Goal: Task Accomplishment & Management: Complete application form

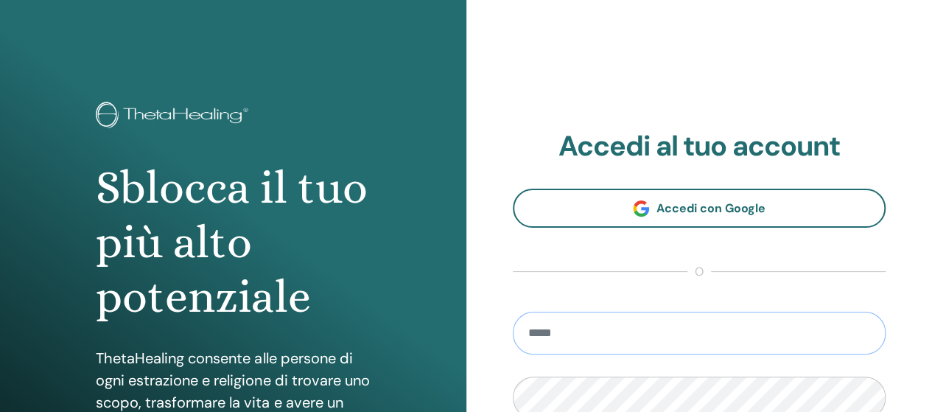
type input "**********"
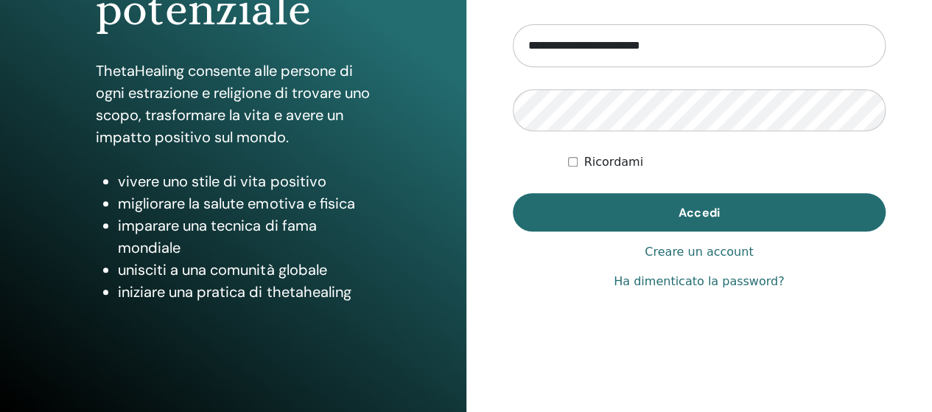
scroll to position [288, 0]
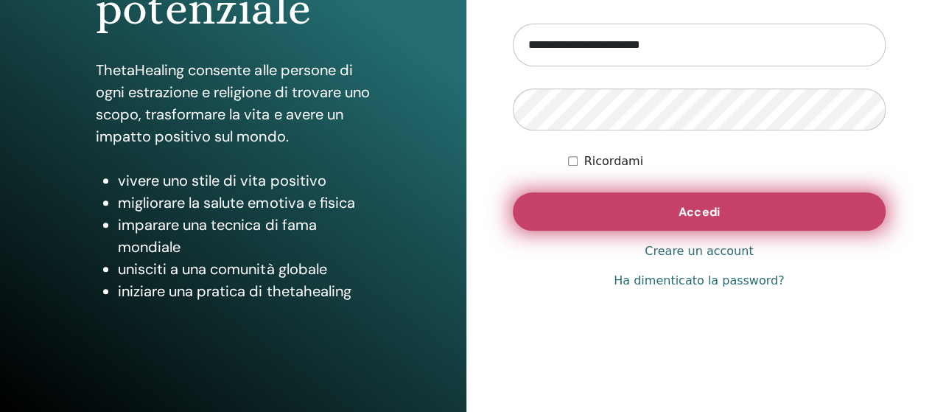
click at [735, 203] on button "Accedi" at bounding box center [699, 211] width 373 height 38
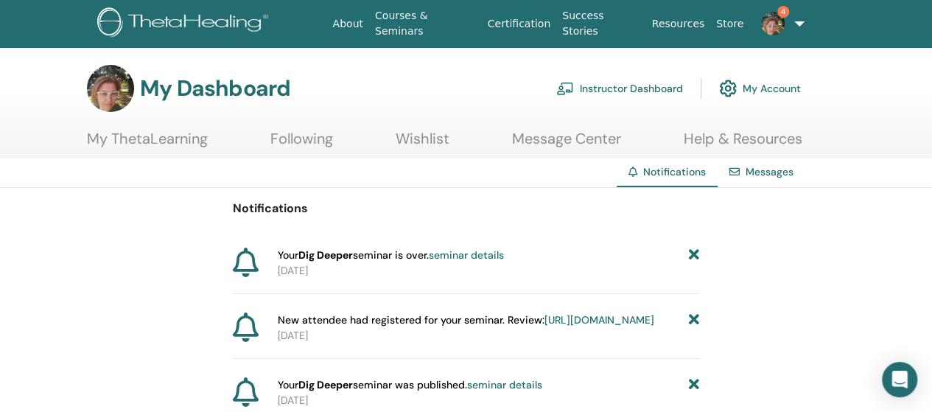
click at [657, 86] on link "Instructor Dashboard" at bounding box center [619, 88] width 127 height 32
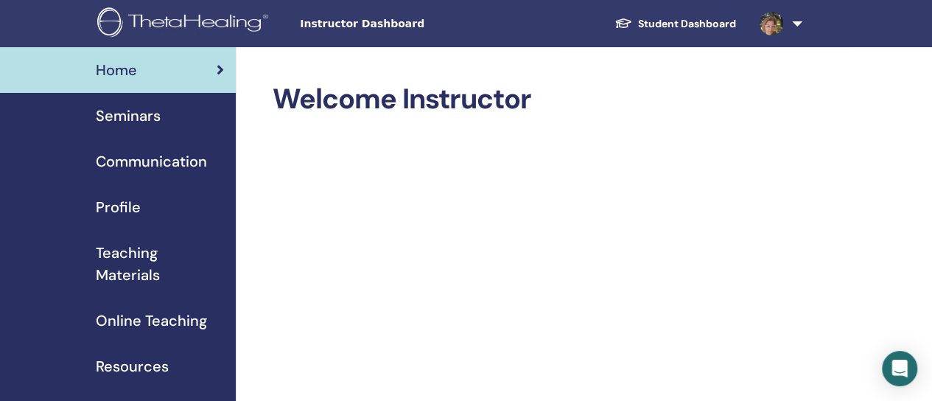
click at [162, 129] on link "Seminars" at bounding box center [118, 116] width 236 height 46
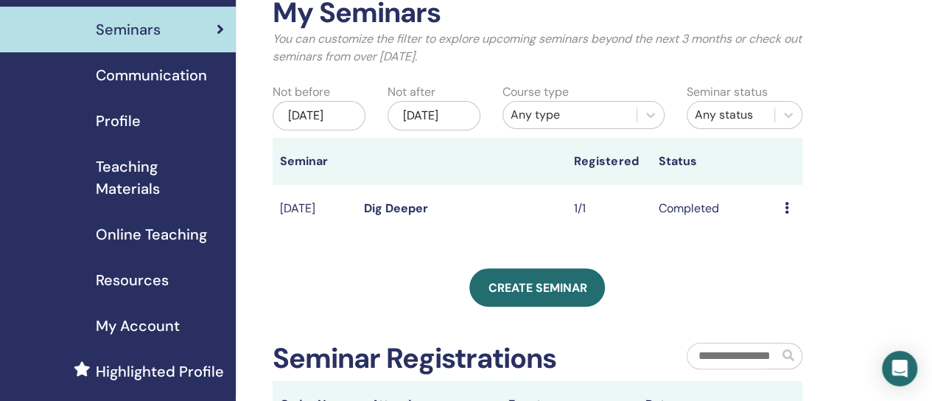
scroll to position [82, 0]
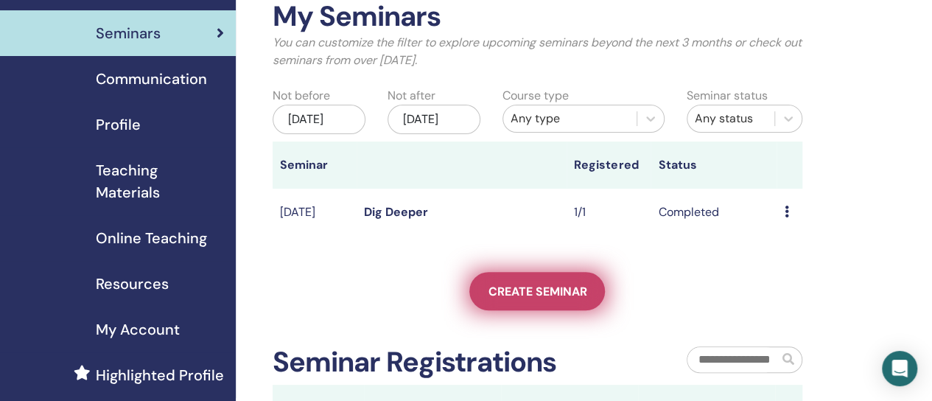
click at [566, 299] on span "Create seminar" at bounding box center [537, 291] width 99 height 15
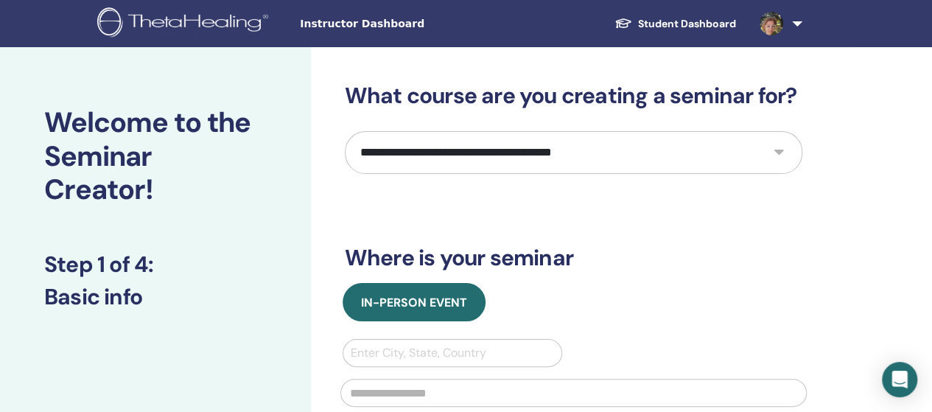
click at [754, 155] on select "**********" at bounding box center [573, 152] width 457 height 43
select select "*"
click at [345, 131] on select "**********" at bounding box center [573, 152] width 457 height 43
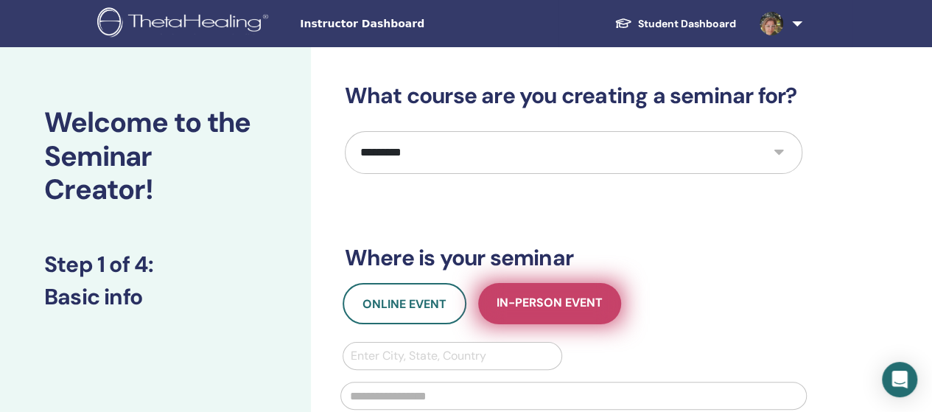
click at [572, 302] on span "In-Person Event" at bounding box center [549, 304] width 106 height 18
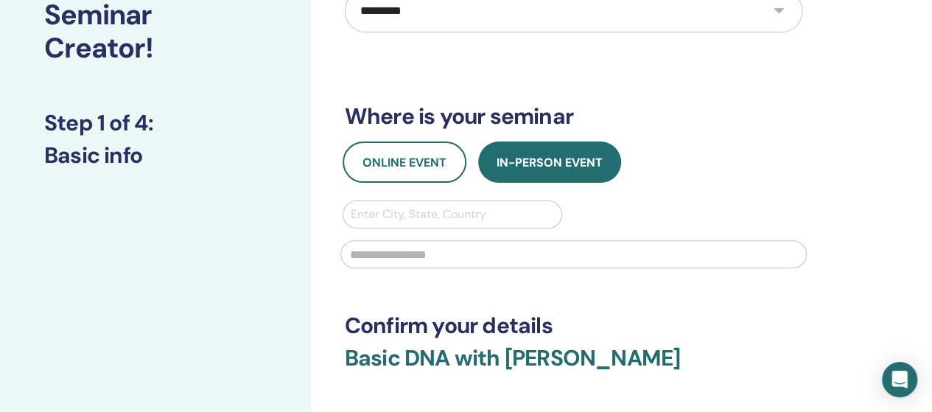
scroll to position [150, 0]
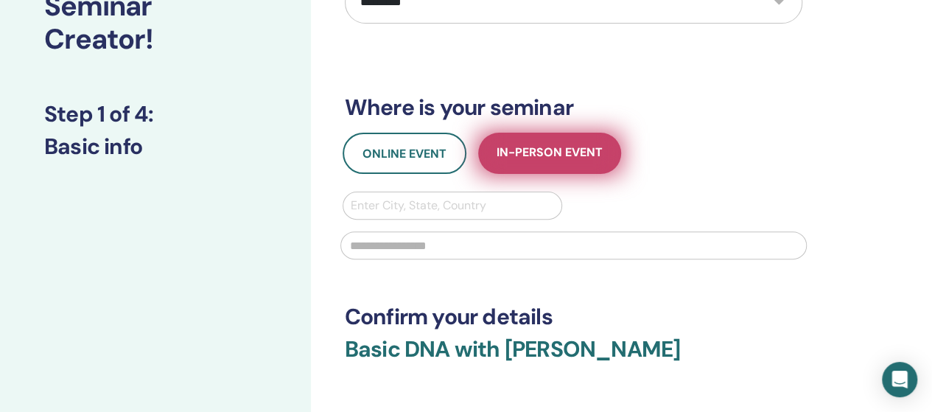
click at [550, 147] on span "In-Person Event" at bounding box center [549, 153] width 106 height 18
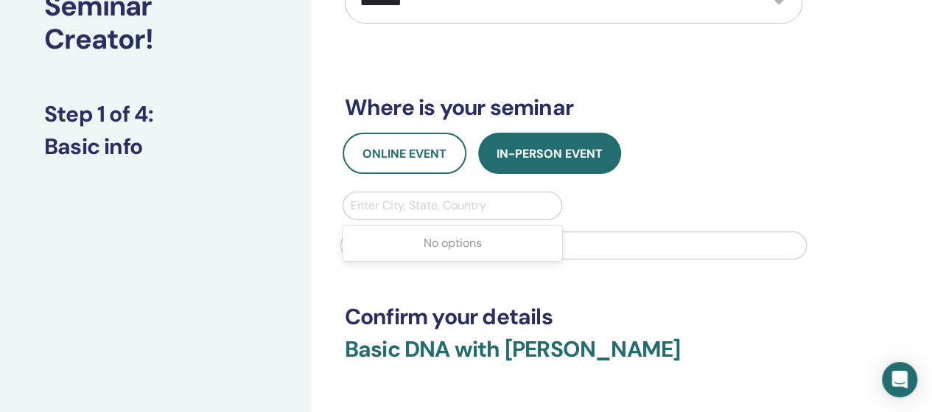
click at [473, 203] on div at bounding box center [453, 205] width 204 height 21
type input "*****"
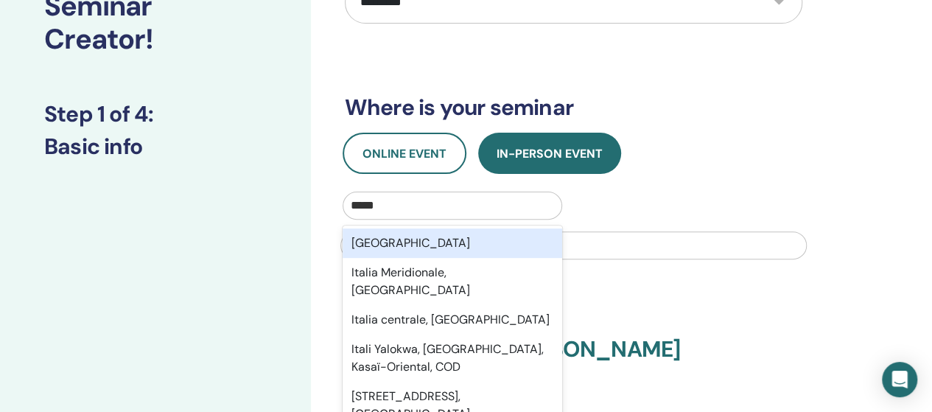
click at [432, 250] on div "Italia" at bounding box center [453, 242] width 220 height 29
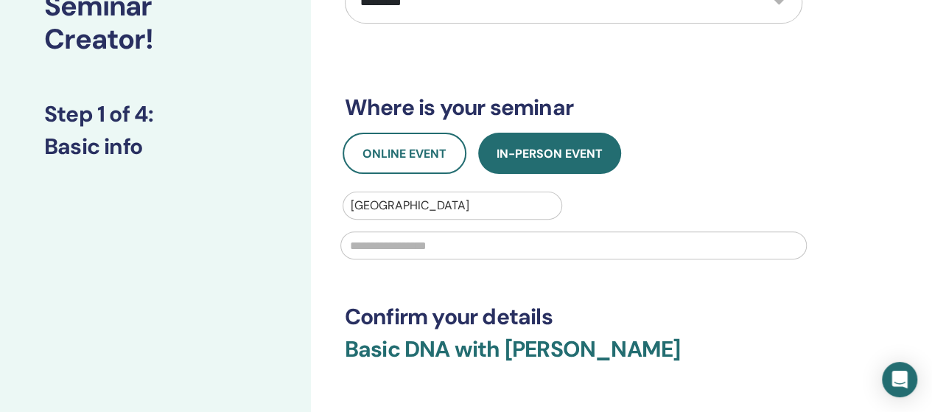
click at [432, 250] on input "text" at bounding box center [573, 245] width 466 height 28
click at [432, 250] on input "*" at bounding box center [573, 245] width 466 height 28
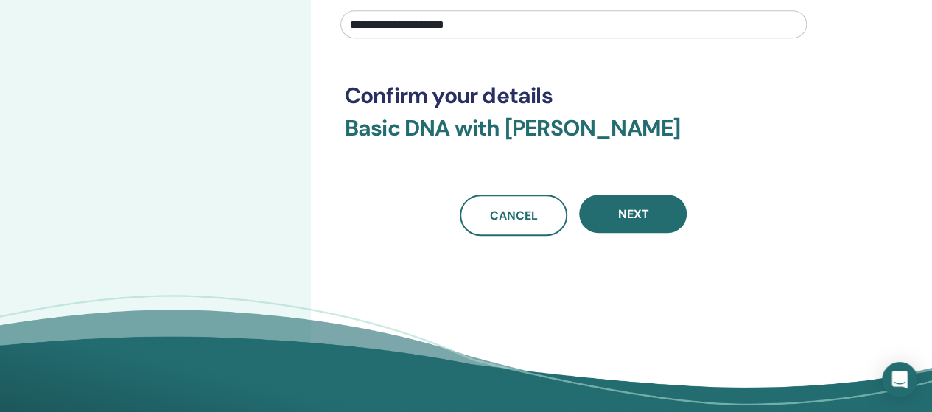
scroll to position [373, 0]
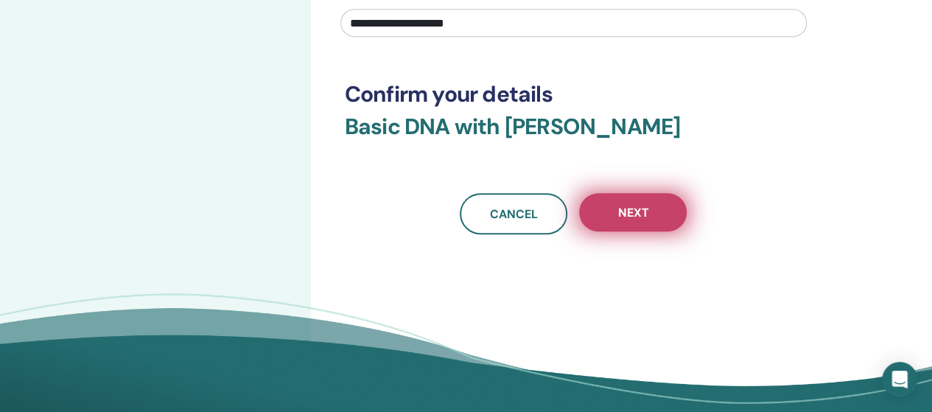
type input "**********"
click at [622, 213] on span "Next" at bounding box center [632, 212] width 31 height 15
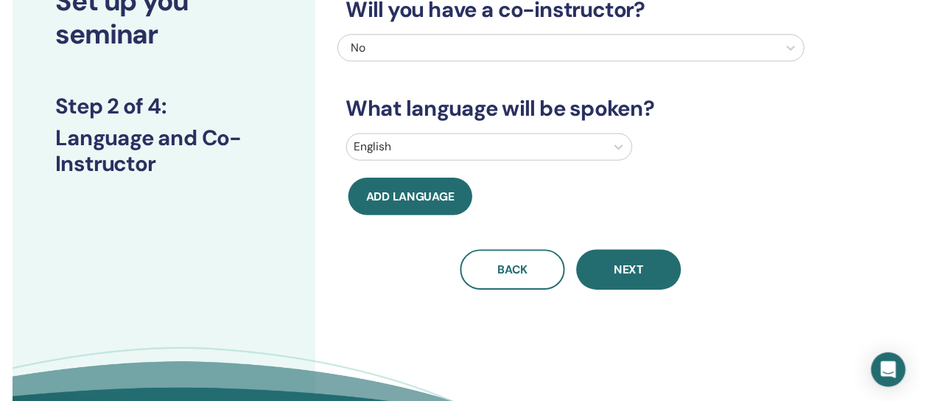
scroll to position [118, 0]
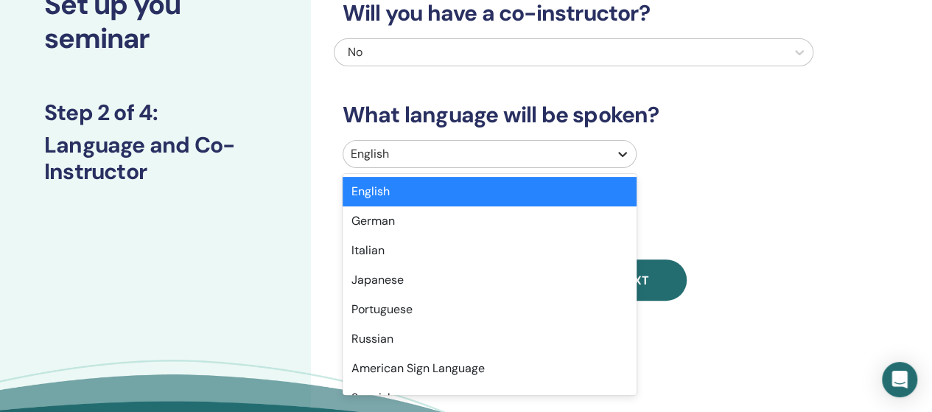
click at [628, 150] on icon at bounding box center [622, 154] width 15 height 15
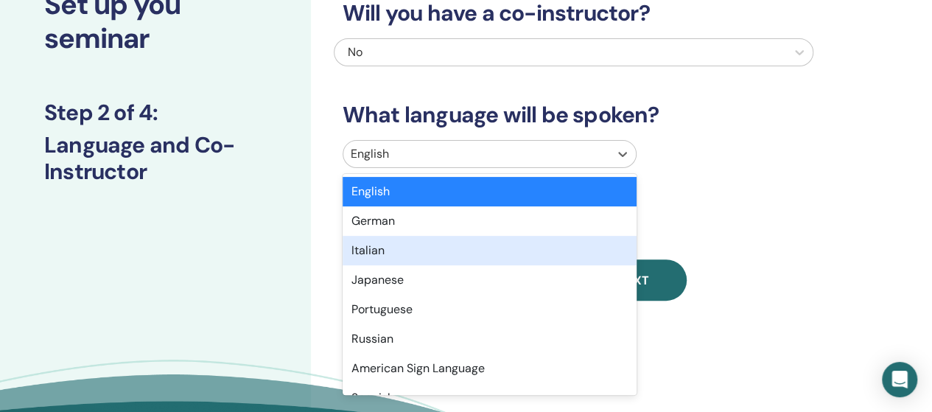
click at [417, 248] on div "Italian" at bounding box center [490, 250] width 294 height 29
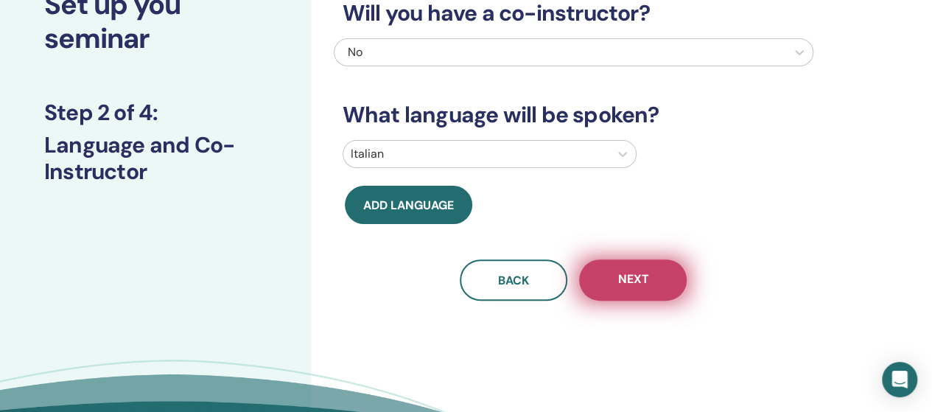
click at [642, 280] on span "Next" at bounding box center [632, 280] width 31 height 18
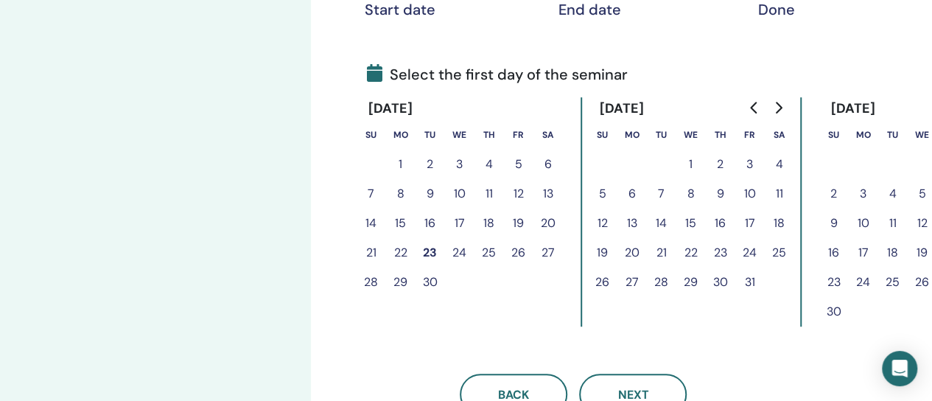
scroll to position [315, 0]
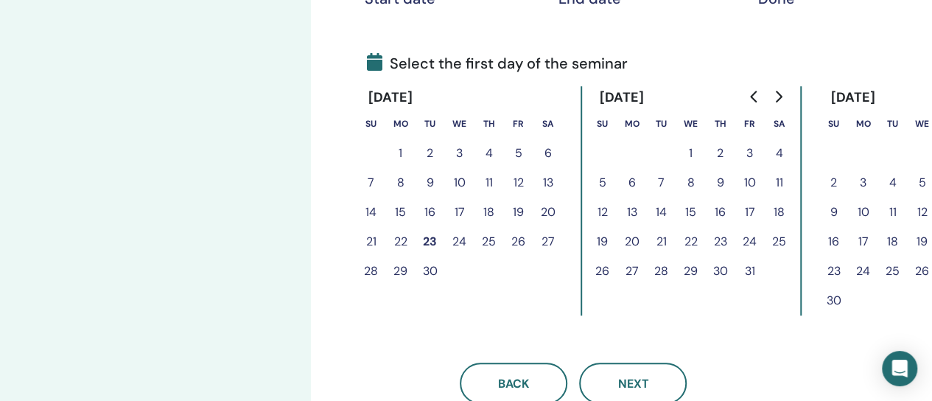
click at [723, 151] on button "2" at bounding box center [720, 152] width 29 height 29
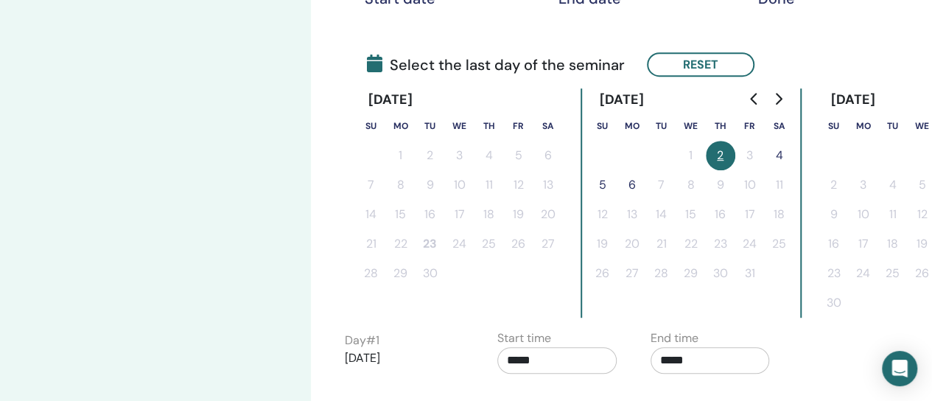
click at [781, 154] on button "4" at bounding box center [779, 155] width 29 height 29
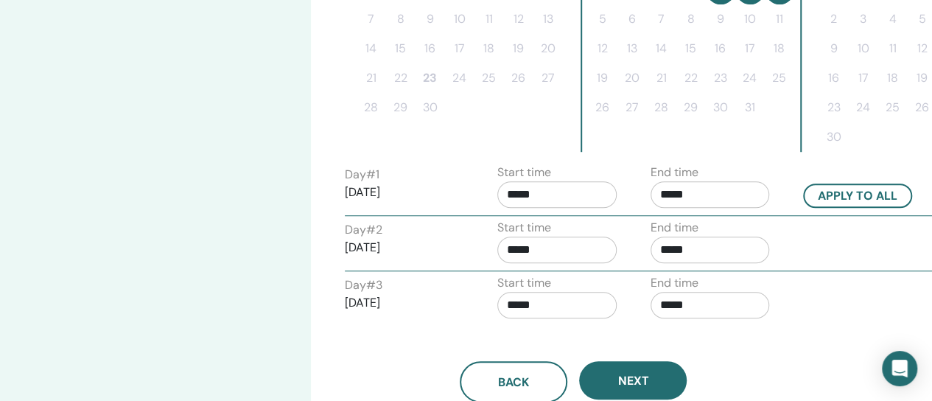
scroll to position [486, 0]
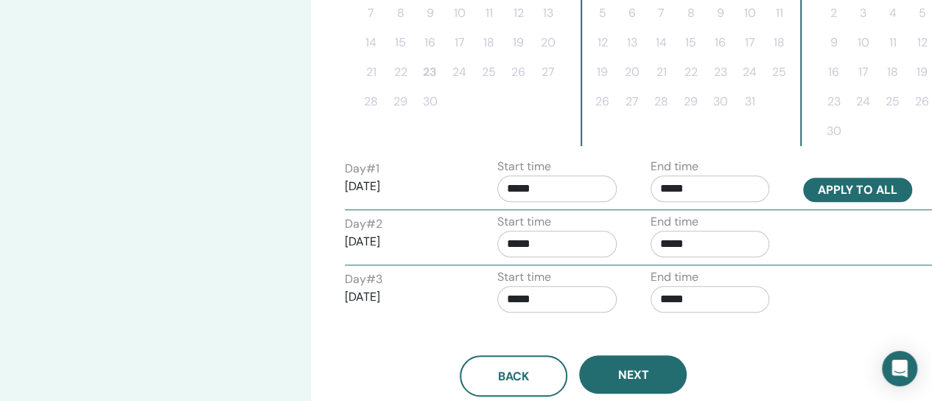
click at [884, 194] on button "Apply to all" at bounding box center [857, 190] width 109 height 24
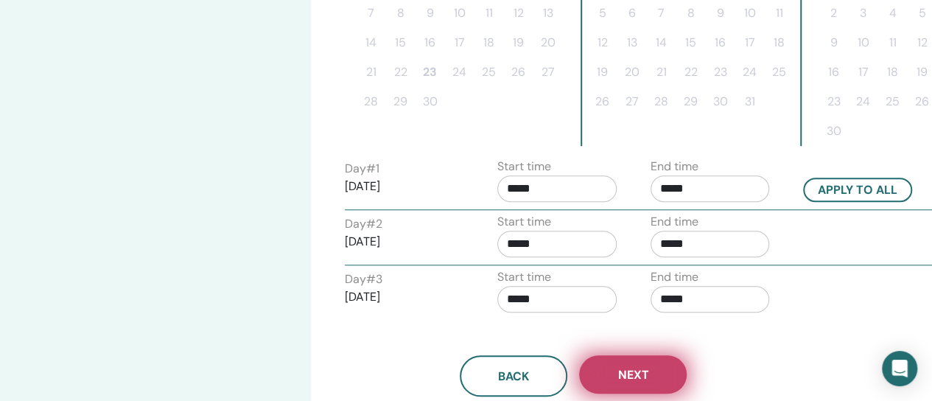
click at [651, 369] on button "Next" at bounding box center [633, 374] width 108 height 38
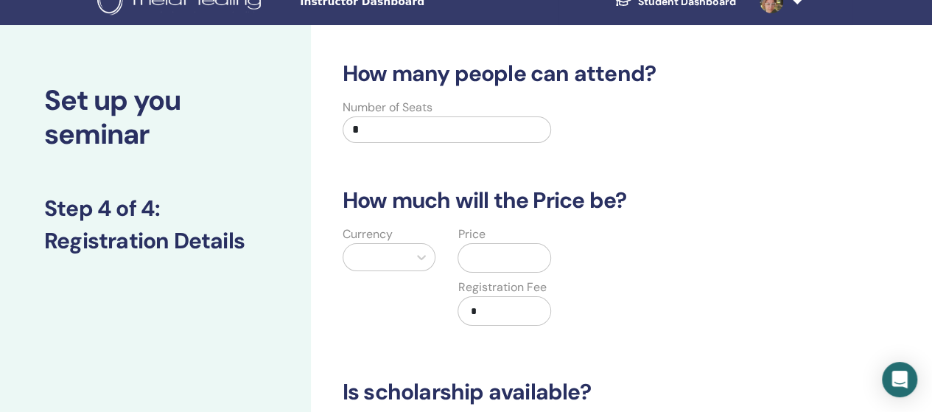
scroll to position [17, 0]
